Goal: Task Accomplishment & Management: Manage account settings

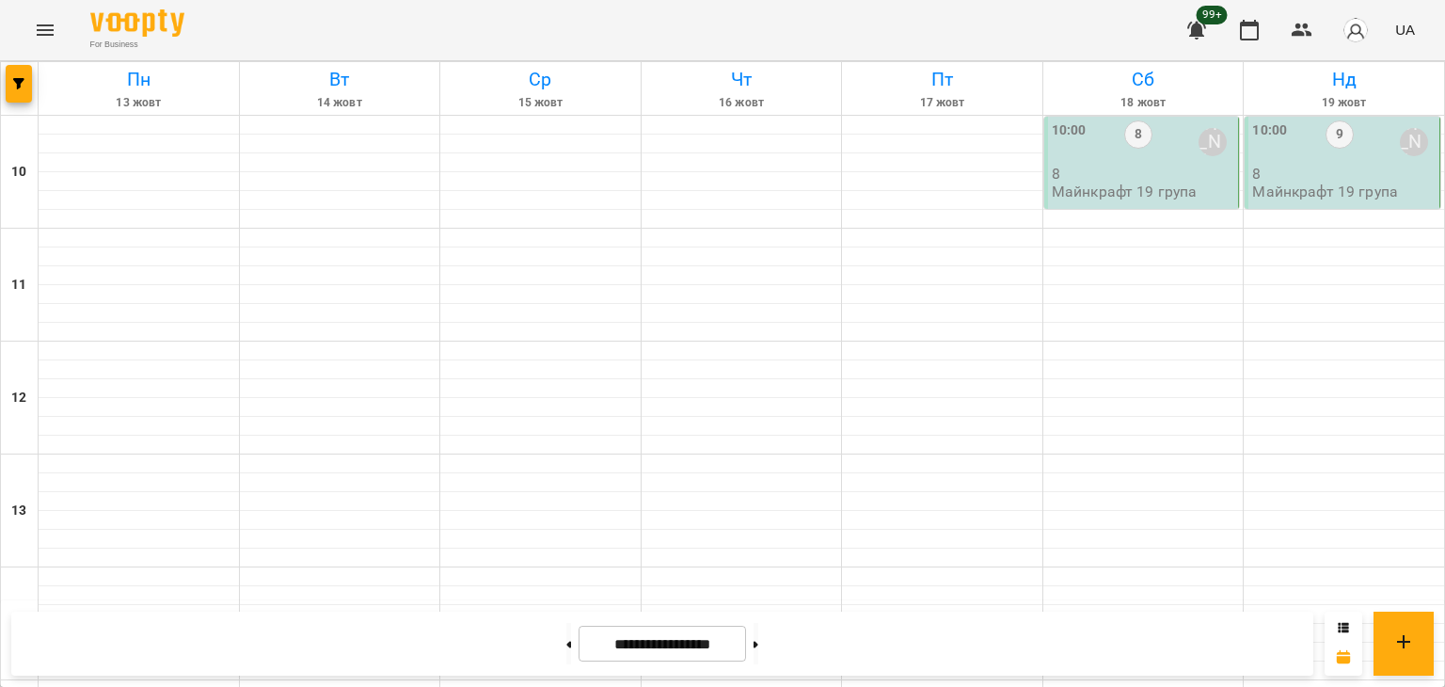
scroll to position [846, 0]
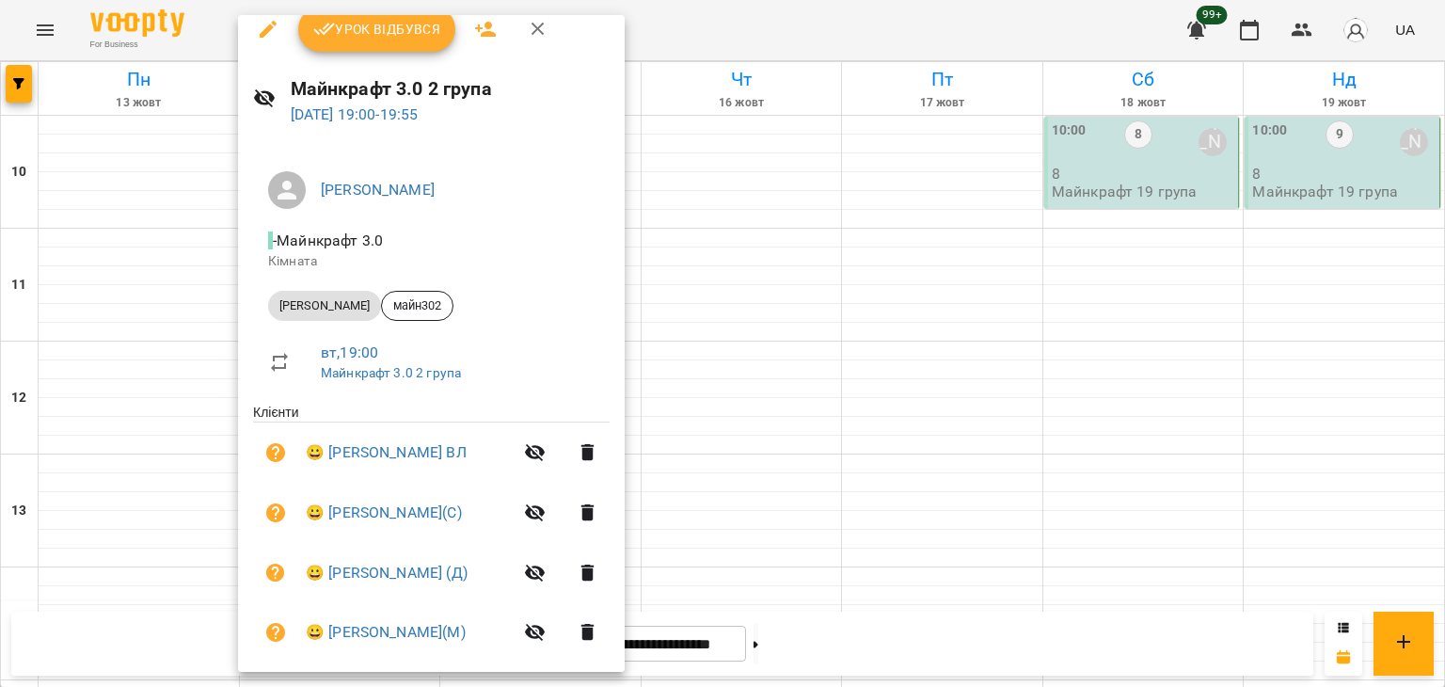
scroll to position [0, 0]
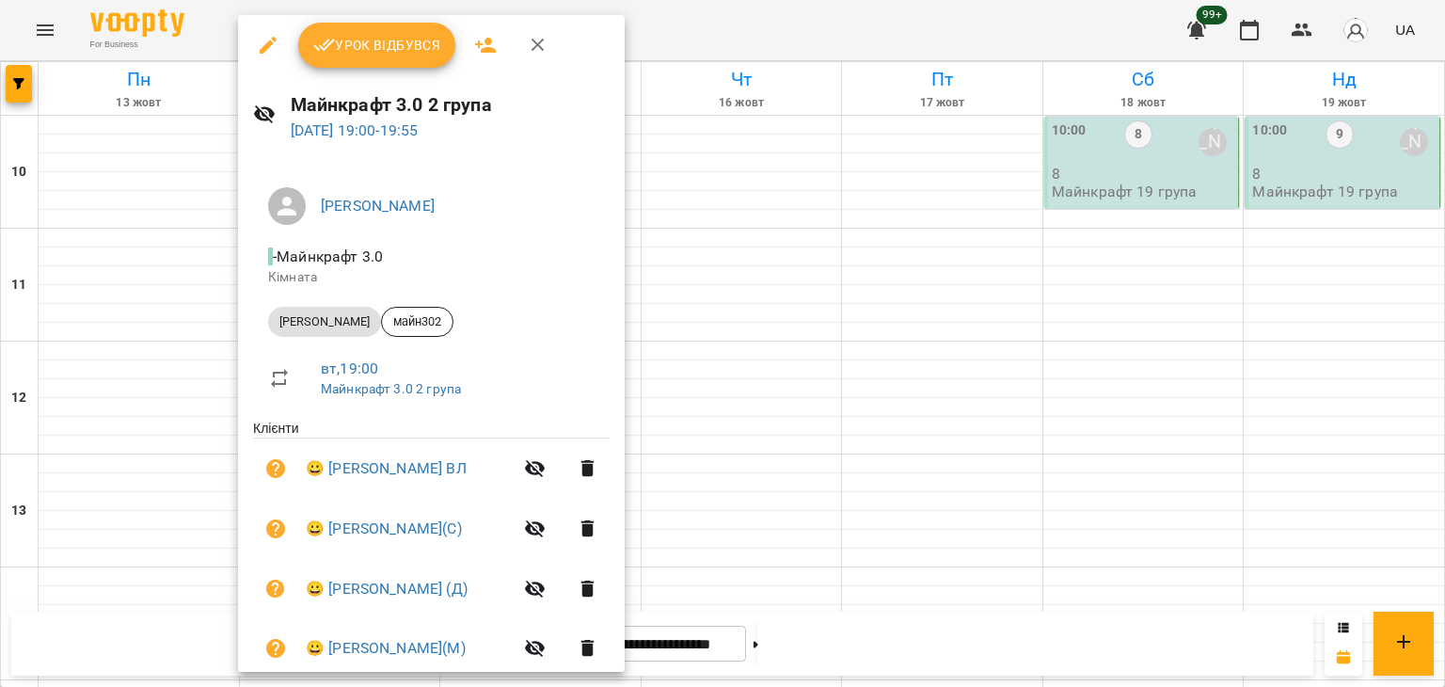
click at [380, 52] on span "Урок відбувся" at bounding box center [377, 45] width 128 height 23
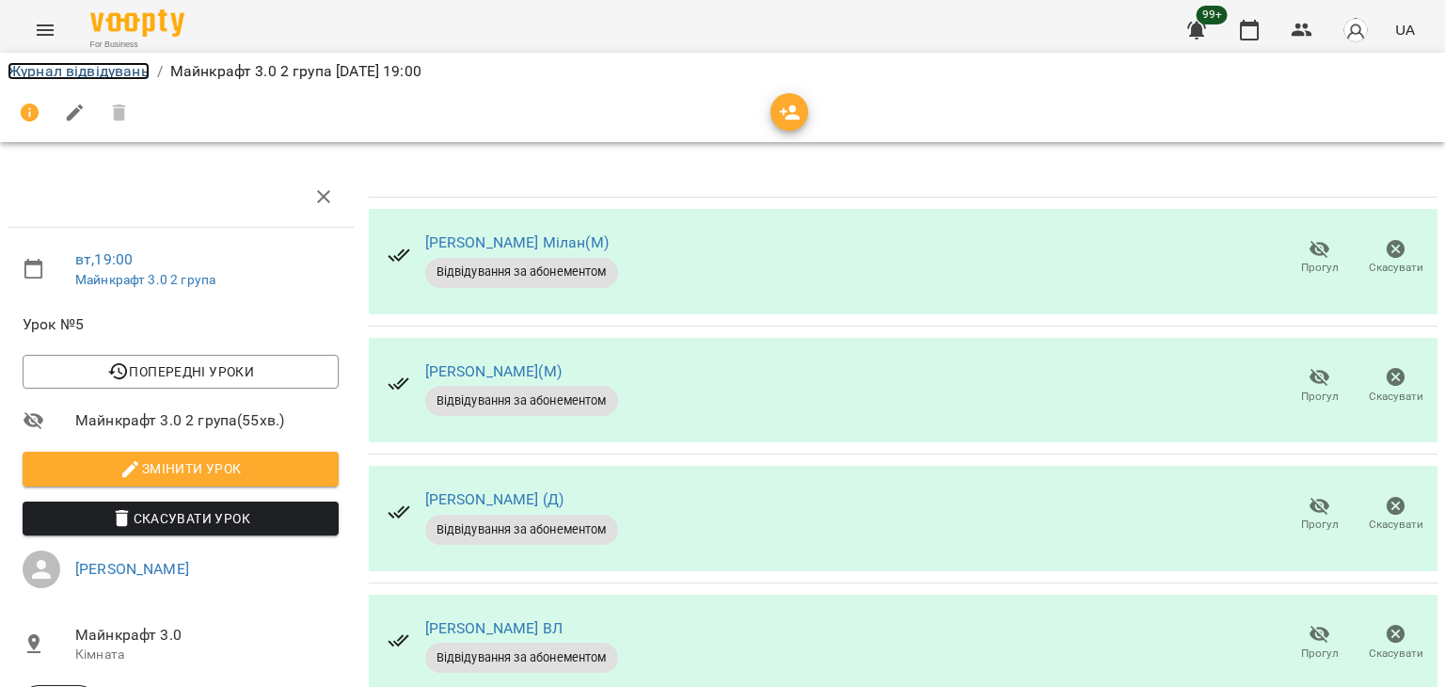
click at [129, 73] on link "Журнал відвідувань" at bounding box center [79, 71] width 142 height 18
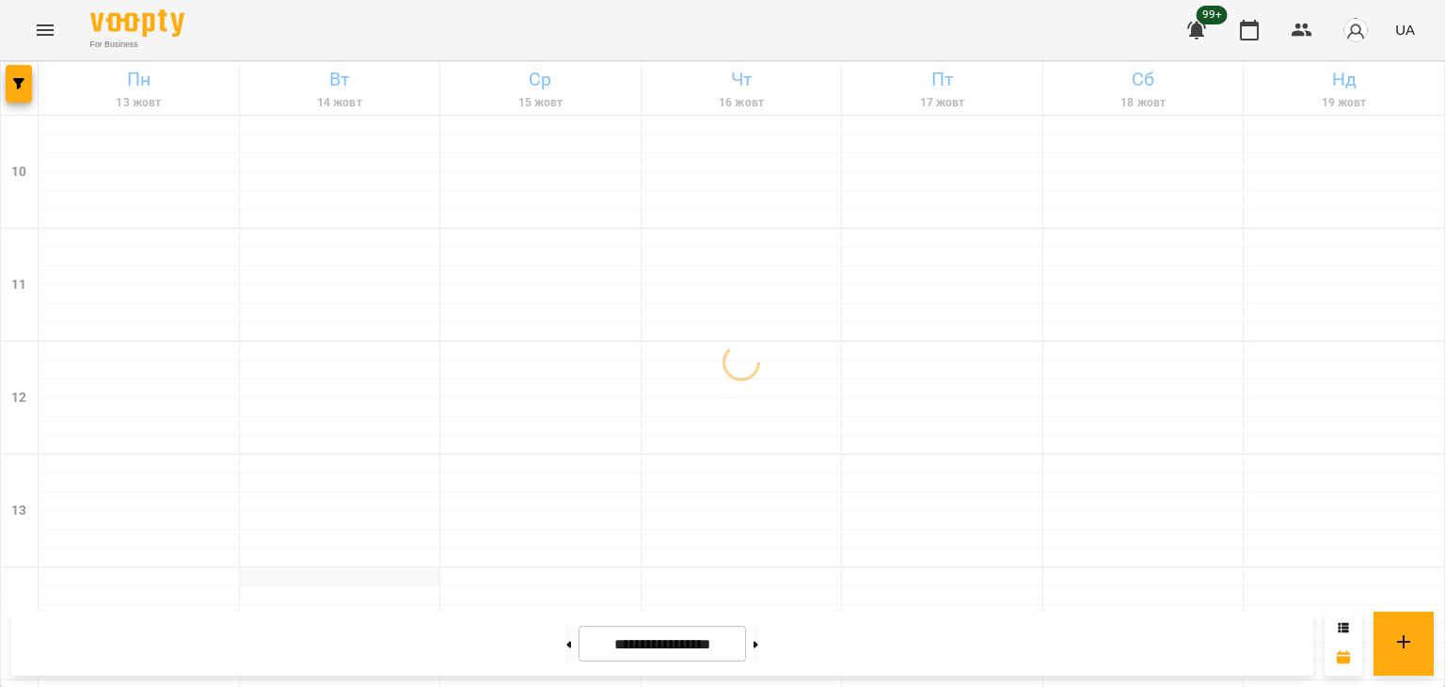
scroll to position [941, 0]
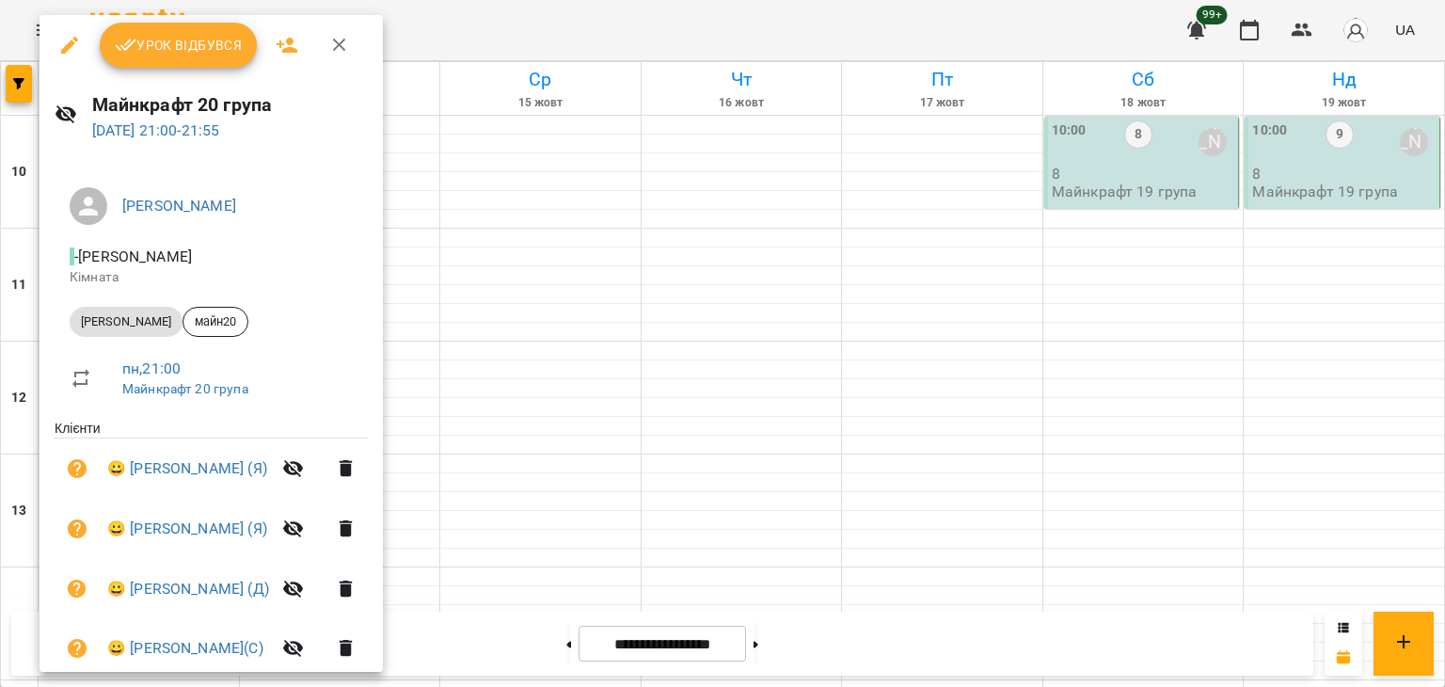
click at [165, 50] on span "Урок відбувся" at bounding box center [179, 45] width 128 height 23
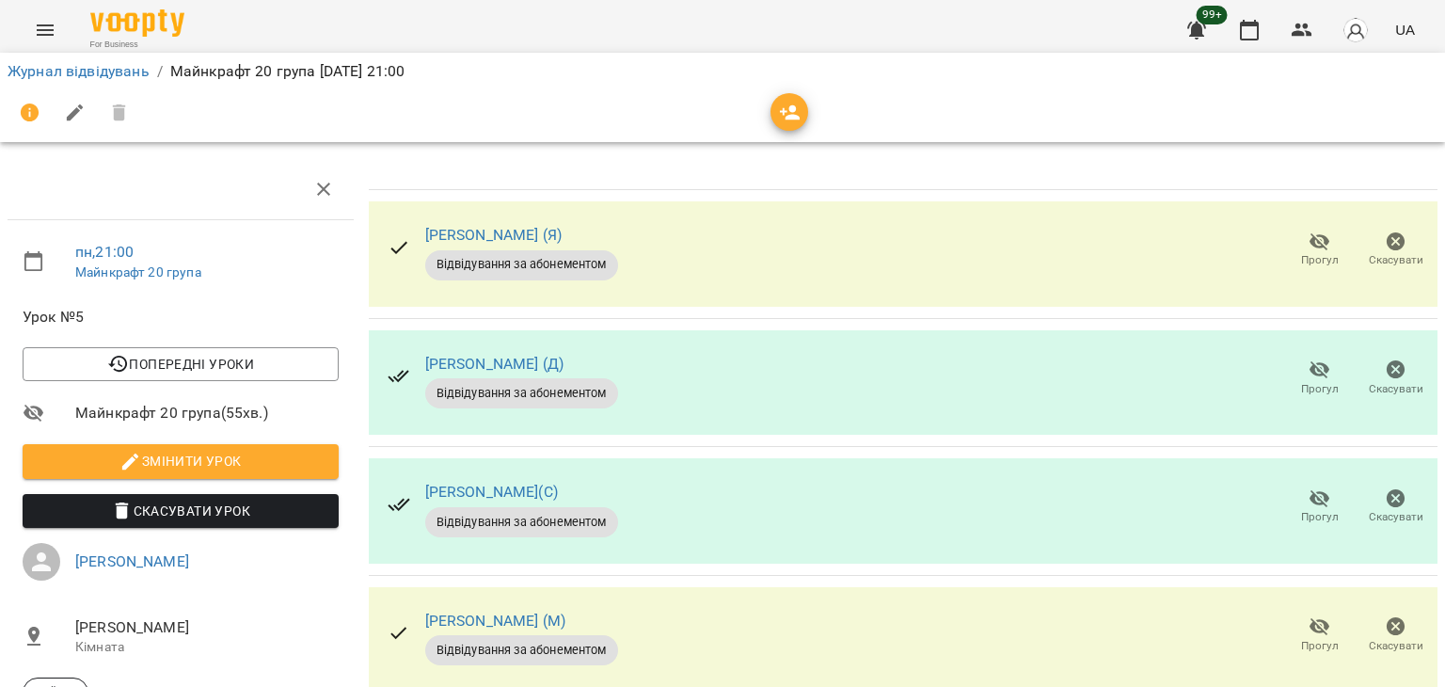
scroll to position [27, 0]
click at [92, 77] on link "Журнал відвідувань" at bounding box center [79, 71] width 142 height 18
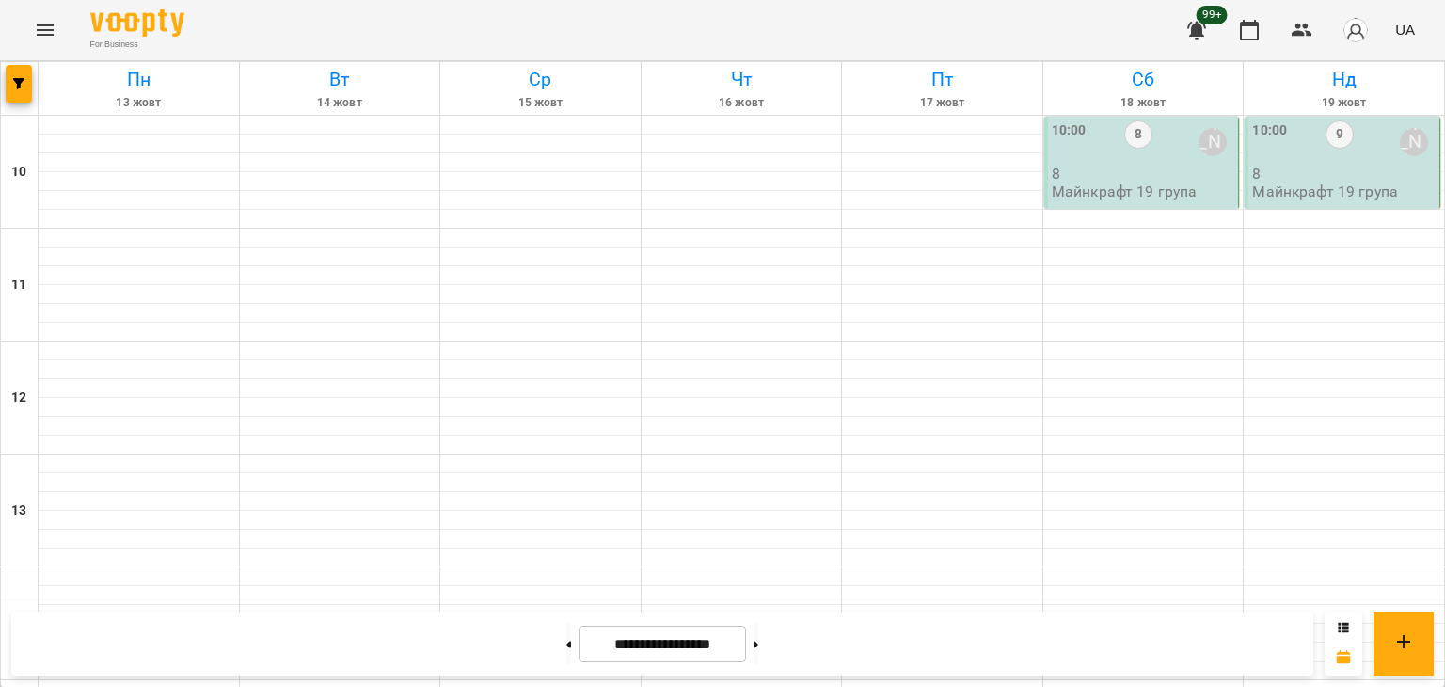
scroll to position [981, 0]
click at [566, 642] on button at bounding box center [568, 643] width 5 height 41
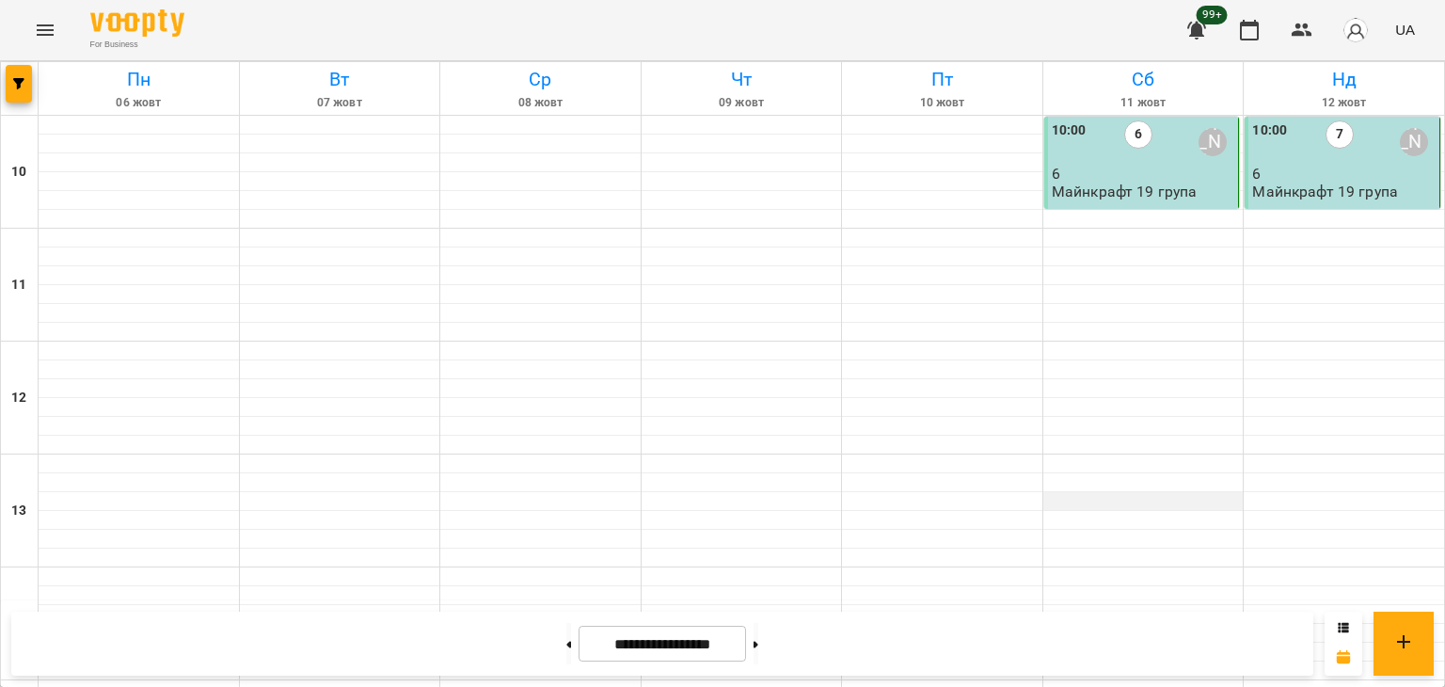
scroll to position [0, 0]
click at [1274, 178] on p "6" at bounding box center [1343, 174] width 183 height 16
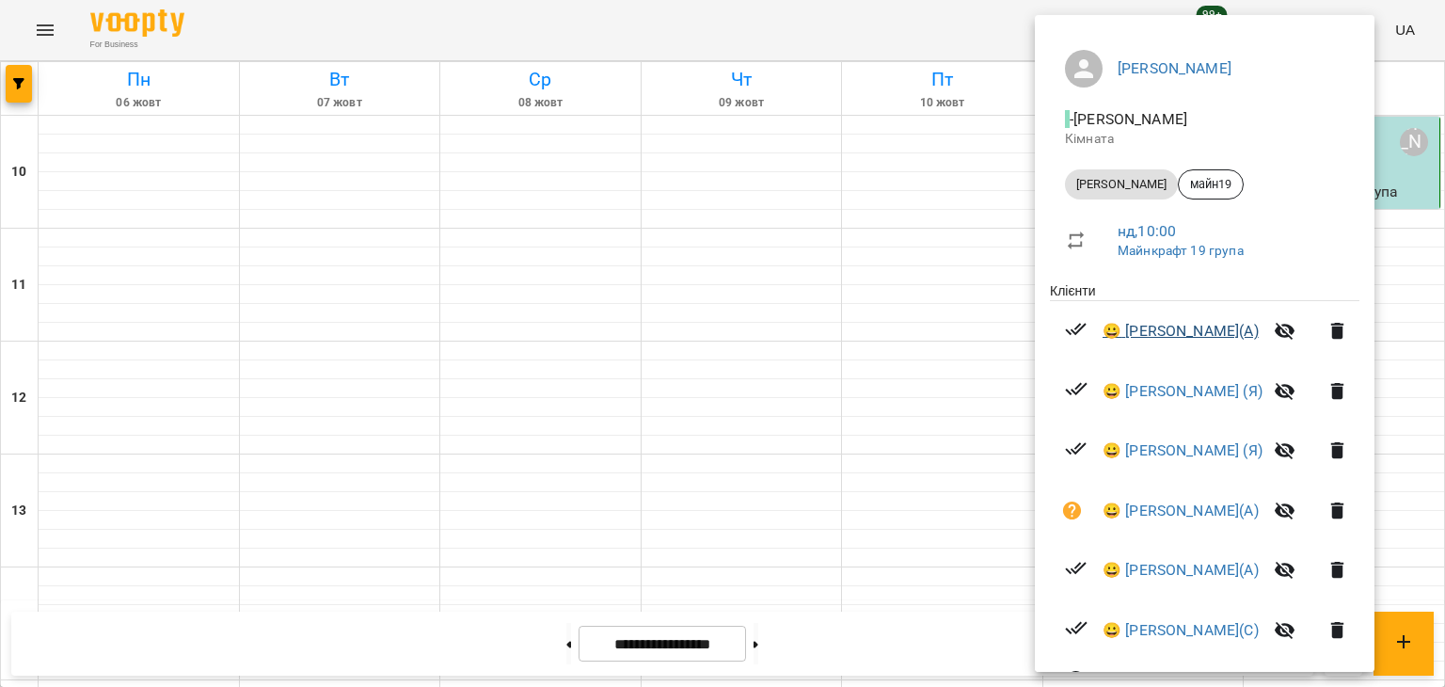
scroll to position [282, 0]
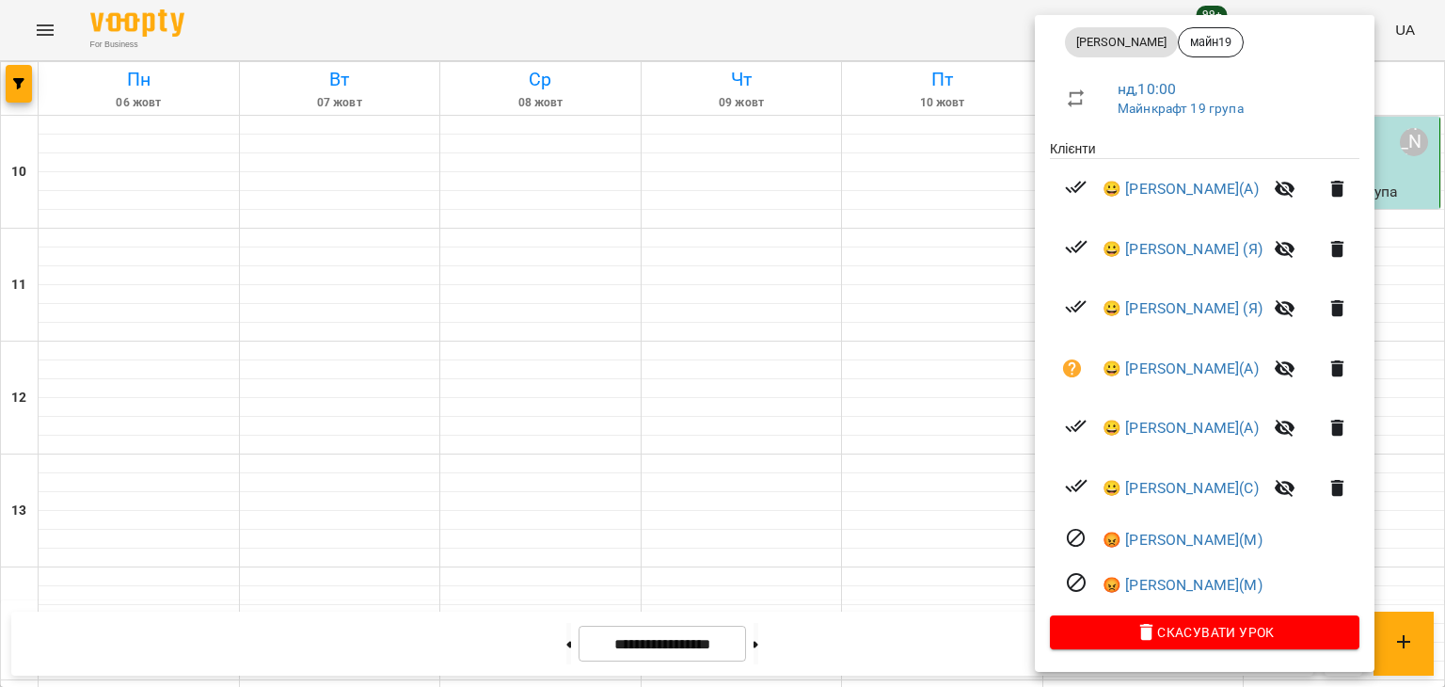
click at [775, 644] on div at bounding box center [722, 343] width 1445 height 687
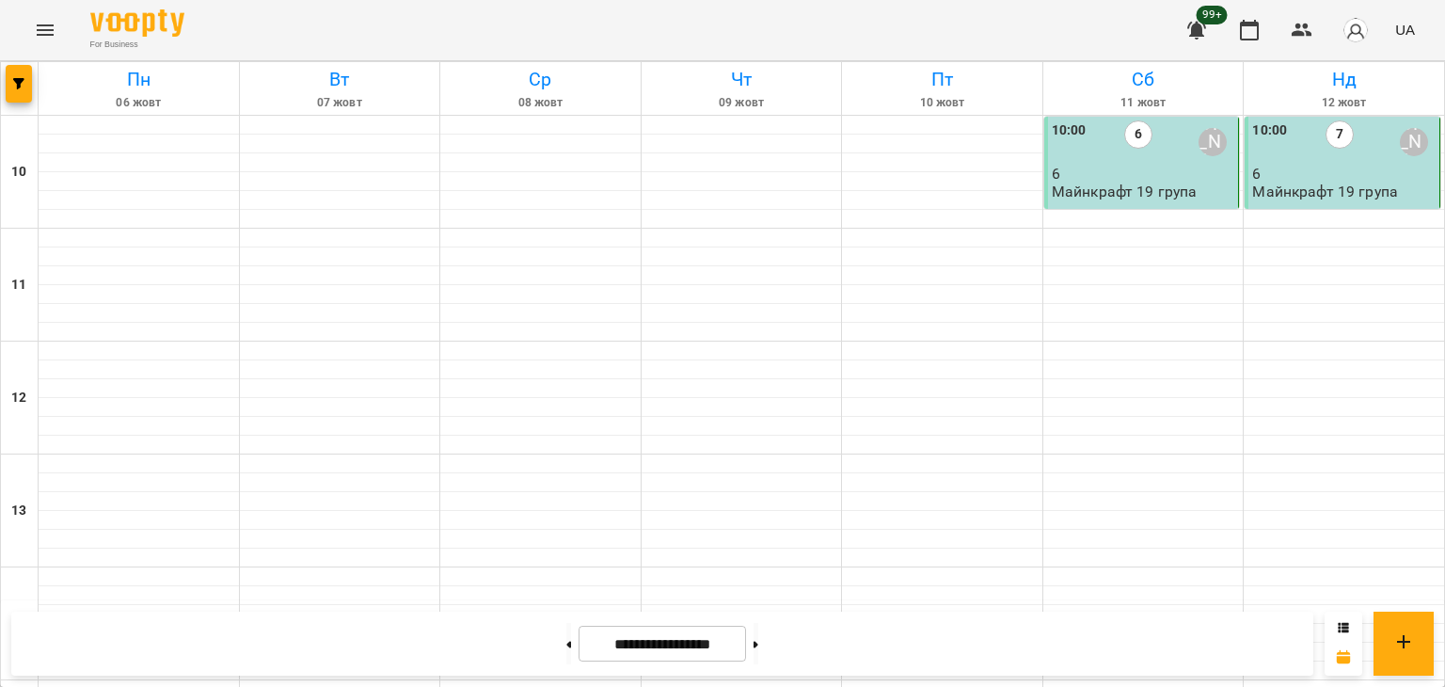
click at [758, 644] on button at bounding box center [755, 643] width 5 height 41
type input "**********"
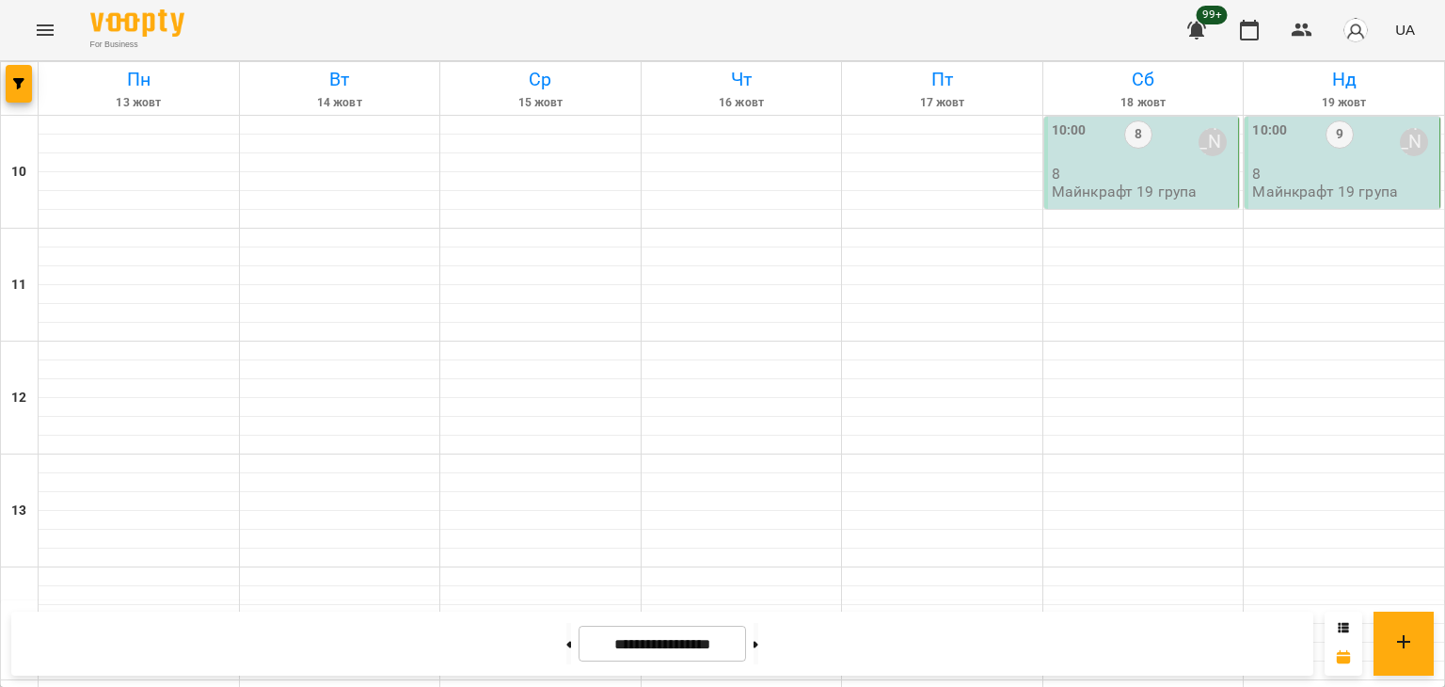
scroll to position [887, 0]
